Goal: Find contact information: Find contact information

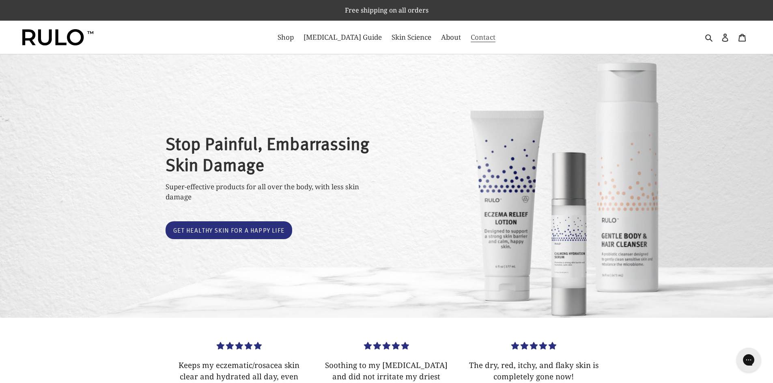
click at [467, 31] on link "Contact" at bounding box center [483, 37] width 33 height 13
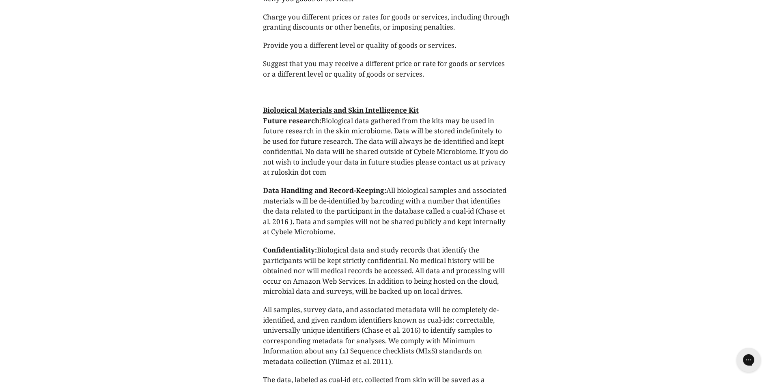
scroll to position [4215, 0]
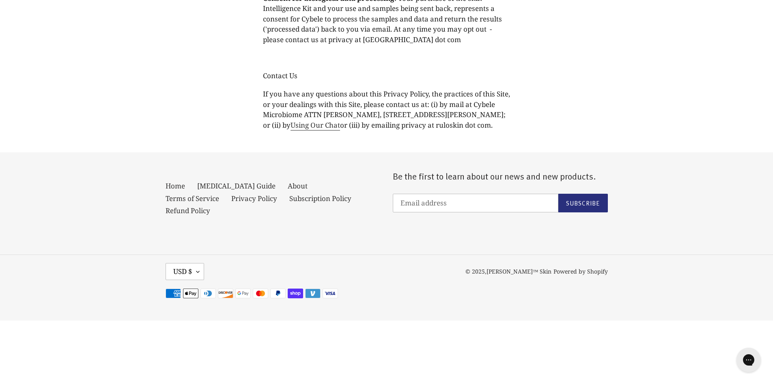
click at [396, 130] on p "If you have any questions about this Privacy Policy, the practices of this Site…" at bounding box center [387, 109] width 248 height 41
drag, startPoint x: 396, startPoint y: 182, endPoint x: 452, endPoint y: 181, distance: 56.4
click at [452, 130] on p "If you have any questions about this Privacy Policy, the practices of this Site…" at bounding box center [387, 109] width 248 height 41
copy p "[PERSON_NAME][GEOGRAPHIC_DATA], [GEOGRAPHIC_DATA]"
